Goal: Navigation & Orientation: Find specific page/section

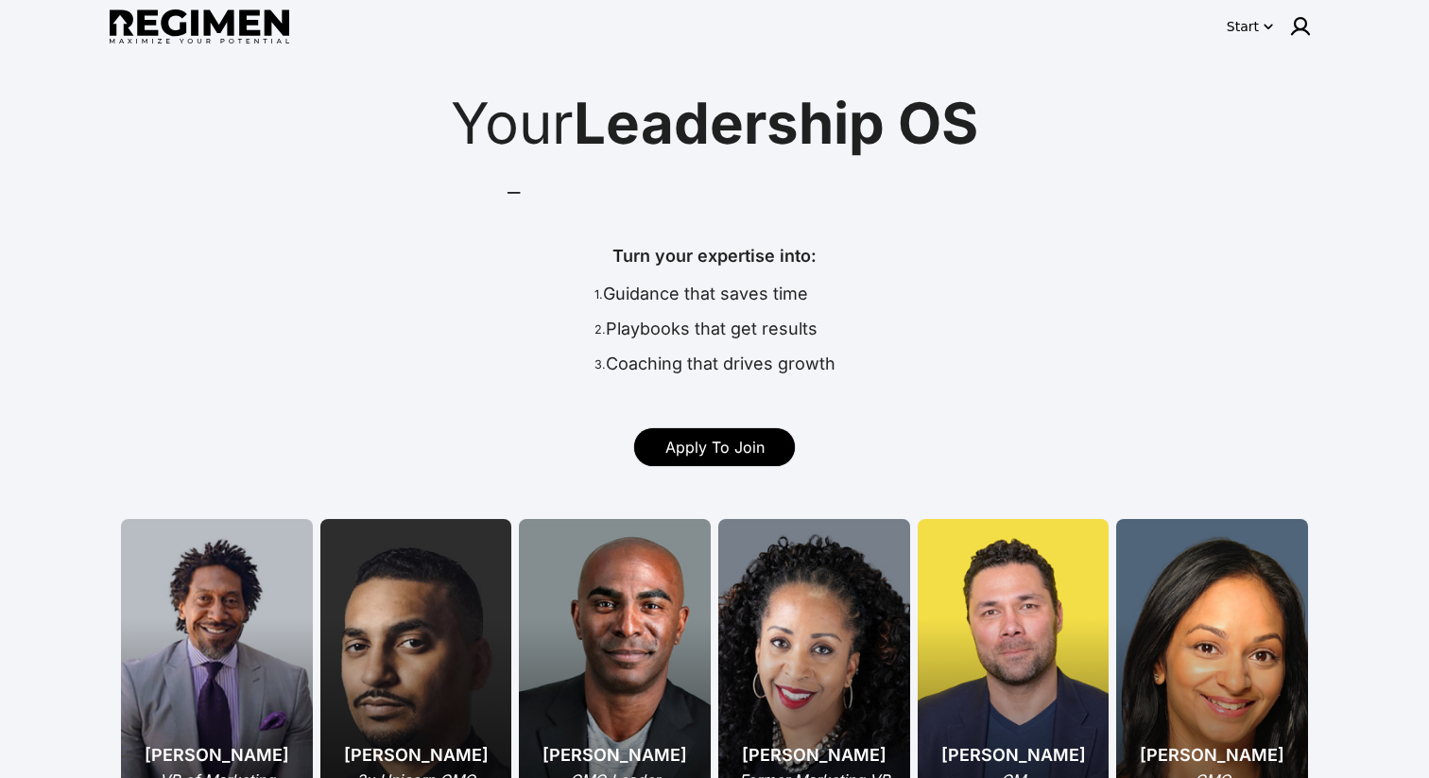
click at [708, 437] on link "Apply To Join" at bounding box center [714, 447] width 161 height 38
click at [1257, 20] on div "Start" at bounding box center [1243, 26] width 32 height 19
click at [1250, 132] on button "Pricing" at bounding box center [1291, 138] width 118 height 34
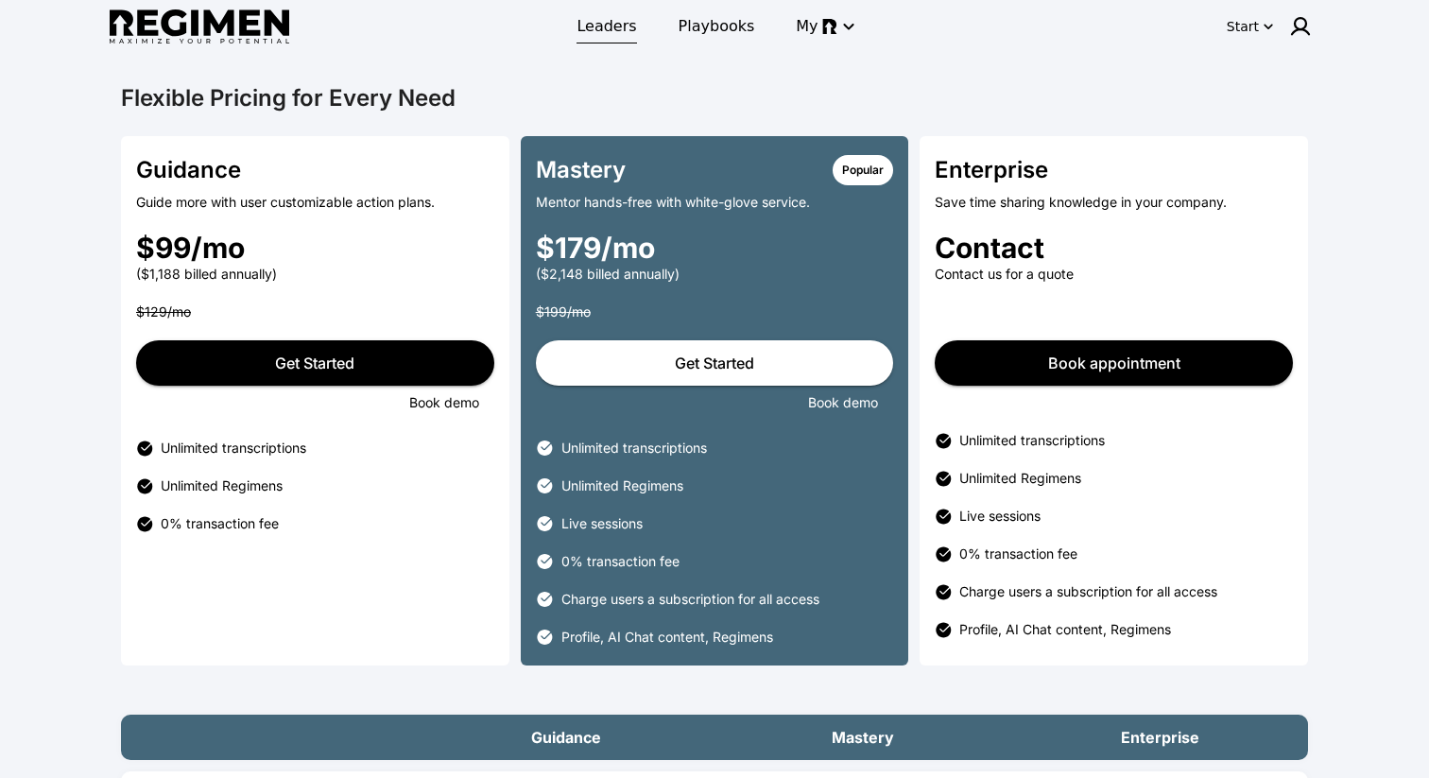
click at [627, 27] on span "Leaders" at bounding box center [607, 26] width 60 height 23
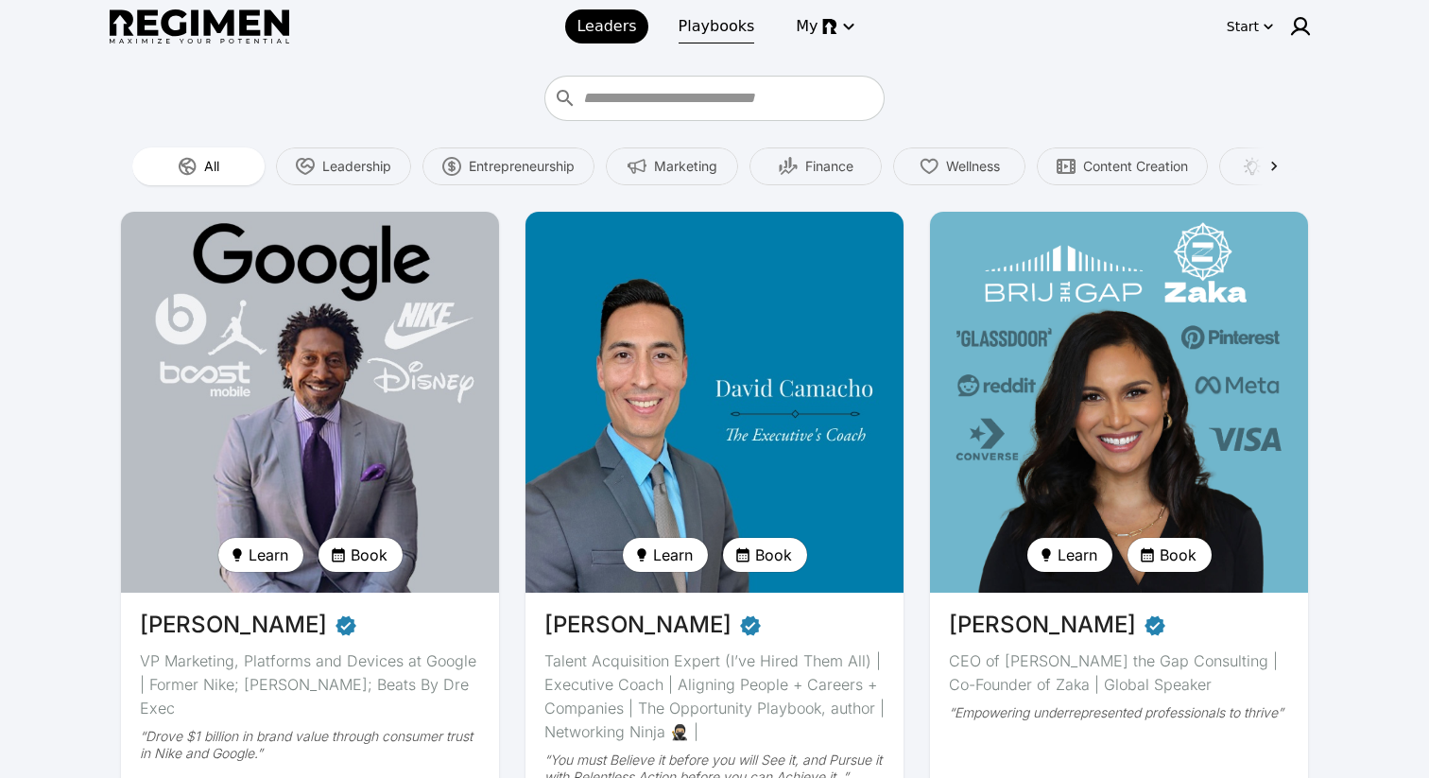
click at [708, 39] on link "Playbooks" at bounding box center [716, 26] width 99 height 34
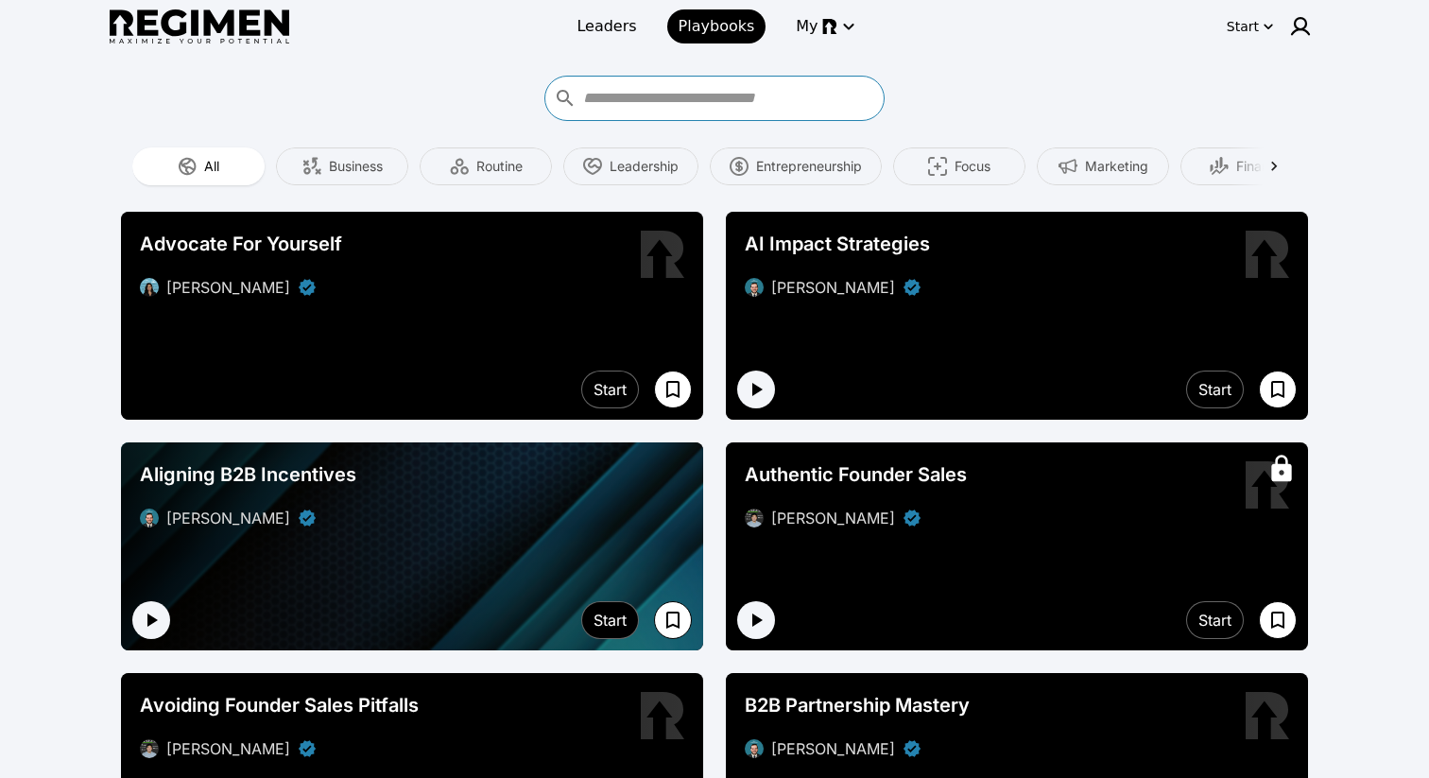
click at [705, 91] on input "What do you want to do better?" at bounding box center [731, 98] width 296 height 30
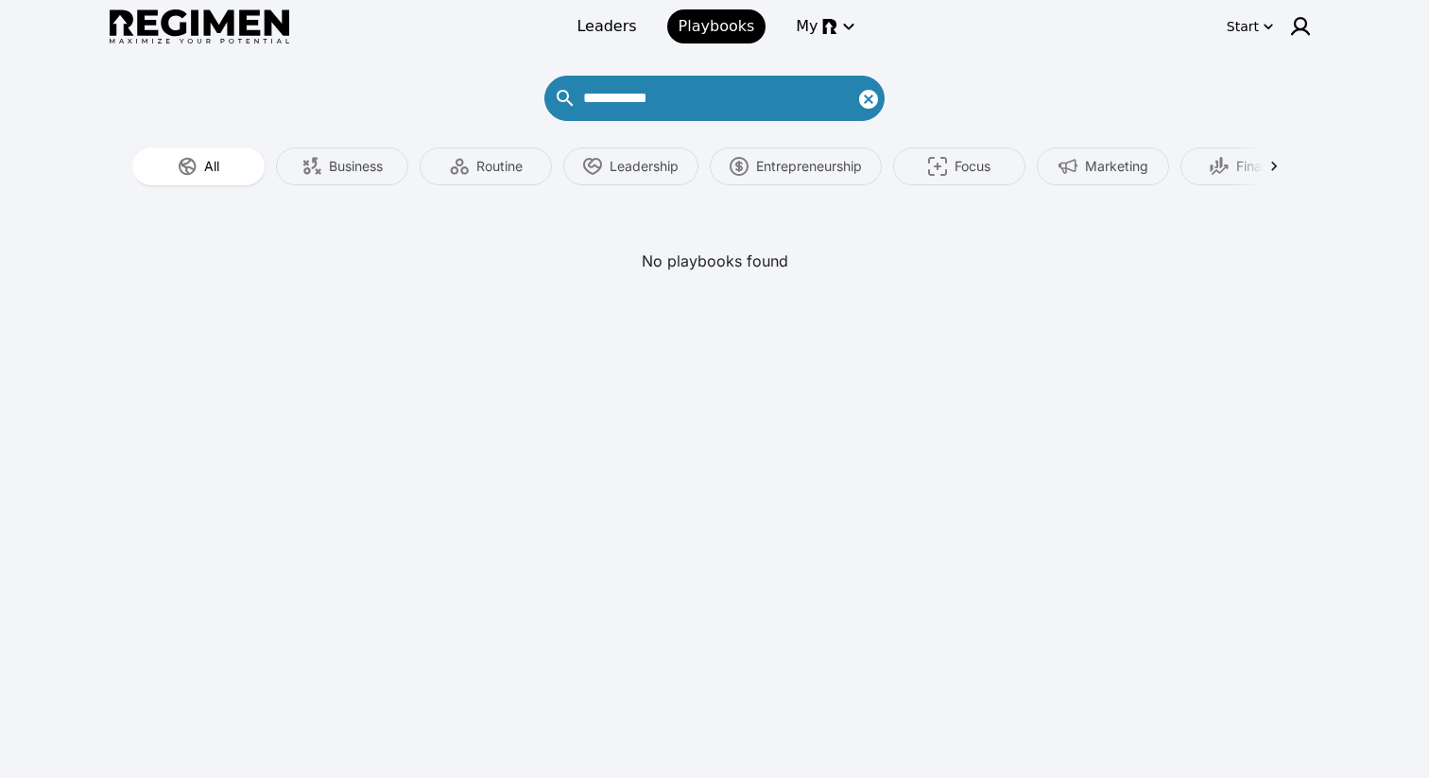
type input "**********"
click at [862, 95] on icon "Clear search text" at bounding box center [868, 99] width 19 height 19
